Goal: Check status: Check status

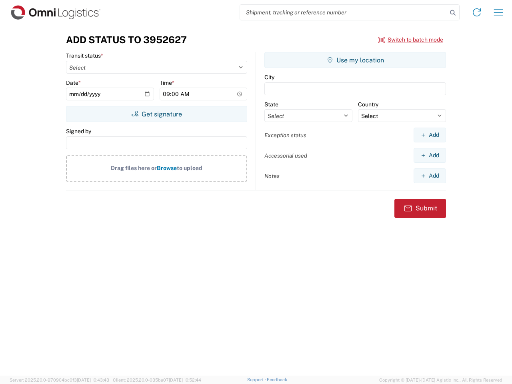
click at [343, 12] on input "search" at bounding box center [343, 12] width 207 height 15
click at [452, 13] on icon at bounding box center [452, 12] width 11 height 11
click at [476, 12] on icon at bounding box center [476, 12] width 13 height 13
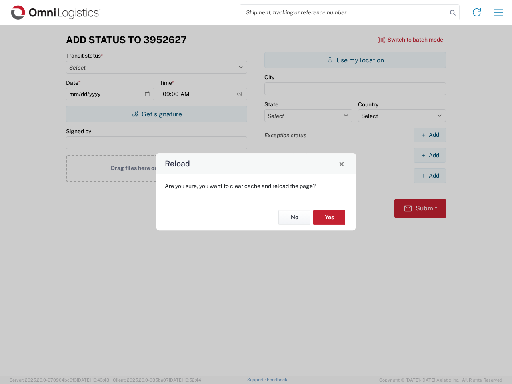
click at [498, 12] on icon "button" at bounding box center [498, 12] width 9 height 6
click at [410, 40] on div "Reload Are you sure, you want to clear cache and reload the page? No Yes" at bounding box center [256, 192] width 512 height 384
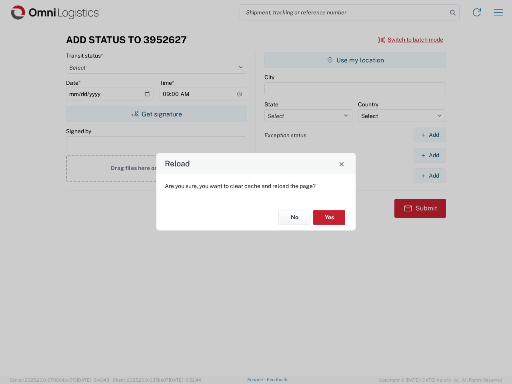
click at [156, 114] on div "Reload Are you sure, you want to clear cache and reload the page? No Yes" at bounding box center [256, 192] width 512 height 384
click at [355, 60] on div "Reload Are you sure, you want to clear cache and reload the page? No Yes" at bounding box center [256, 192] width 512 height 384
click at [429, 135] on div "Reload Are you sure, you want to clear cache and reload the page? No Yes" at bounding box center [256, 192] width 512 height 384
click at [429, 155] on div "Reload Are you sure, you want to clear cache and reload the page? No Yes" at bounding box center [256, 192] width 512 height 384
click at [429, 175] on div "Reload Are you sure, you want to clear cache and reload the page? No Yes" at bounding box center [256, 192] width 512 height 384
